Goal: Information Seeking & Learning: Check status

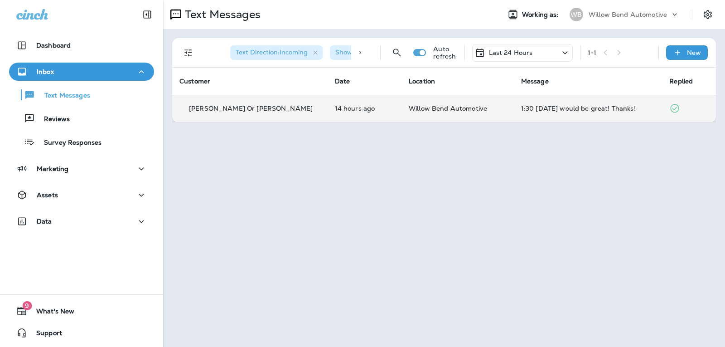
click at [567, 112] on div "1:30 [DATE] would be great! Thanks!" at bounding box center [588, 108] width 134 height 7
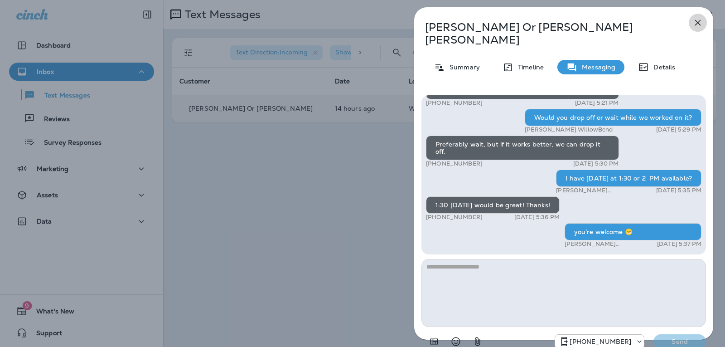
click at [698, 24] on icon "button" at bounding box center [698, 23] width 6 height 6
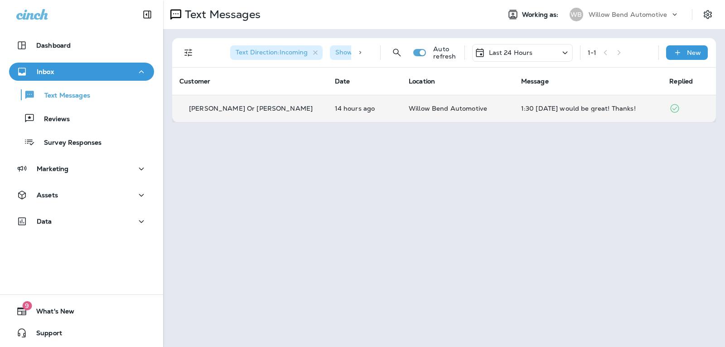
click at [537, 106] on div "1:30 [DATE] would be great! Thanks!" at bounding box center [588, 108] width 134 height 7
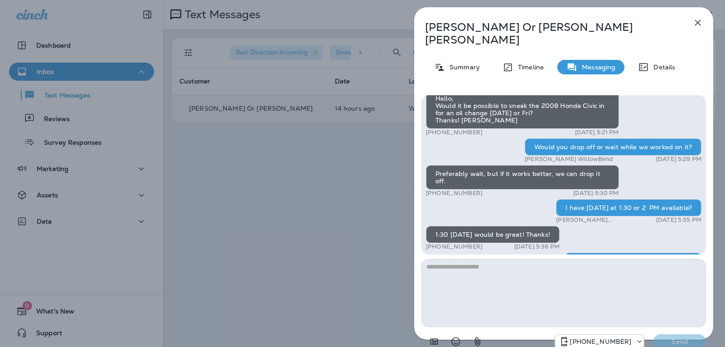
scroll to position [-45, 0]
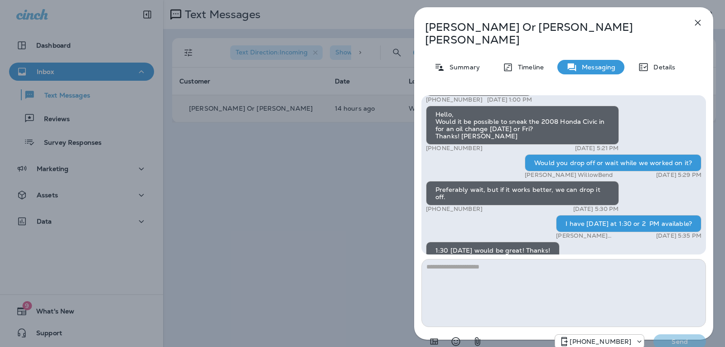
click at [698, 22] on icon "button" at bounding box center [698, 23] width 6 height 6
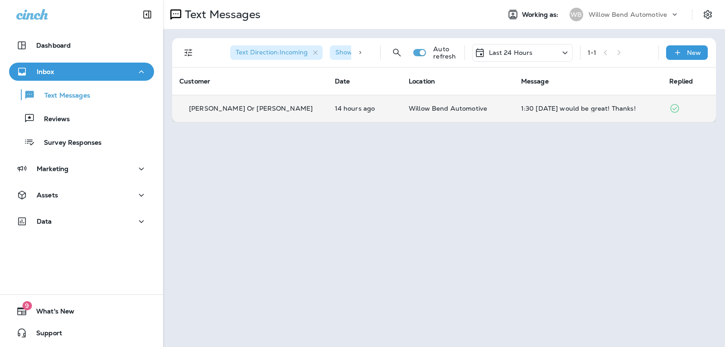
click at [562, 110] on div "1:30 [DATE] would be great! Thanks!" at bounding box center [588, 108] width 134 height 7
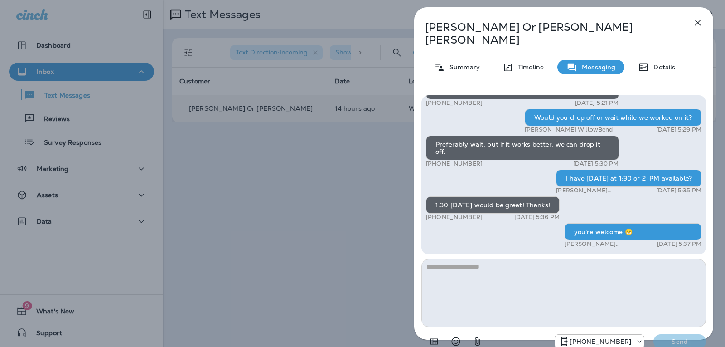
click at [698, 26] on icon "button" at bounding box center [698, 22] width 11 height 11
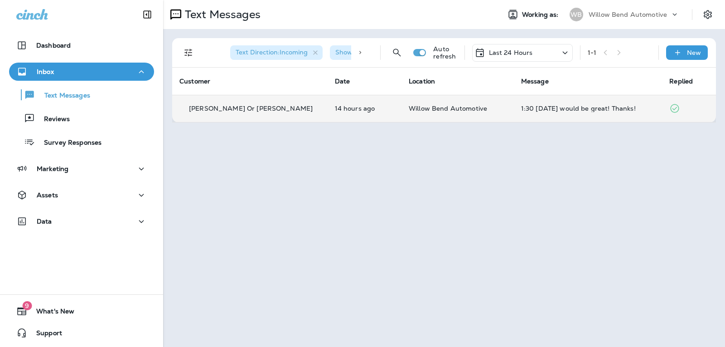
click at [509, 52] on p "Last 24 Hours" at bounding box center [511, 52] width 44 height 7
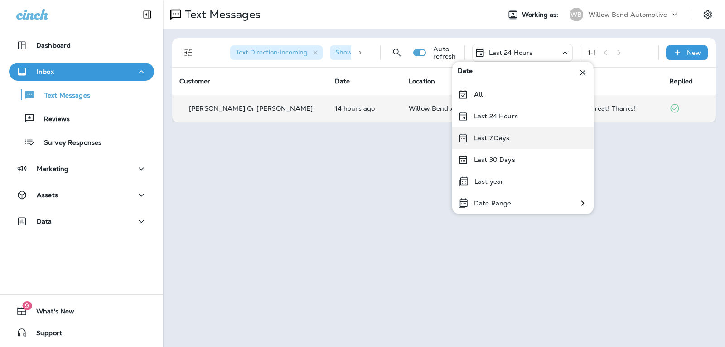
click at [509, 138] on p "Last 7 Days" at bounding box center [492, 137] width 36 height 7
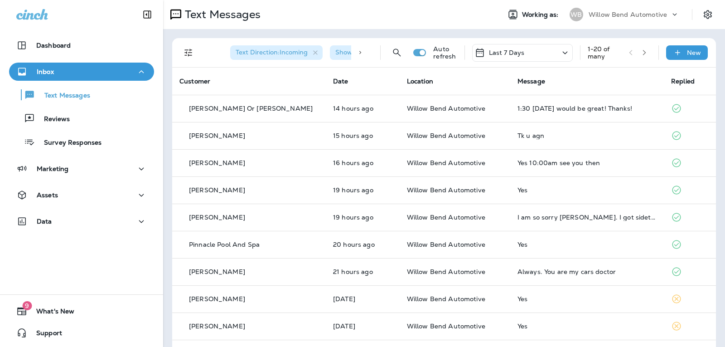
click at [498, 49] on p "Last 7 Days" at bounding box center [507, 52] width 36 height 7
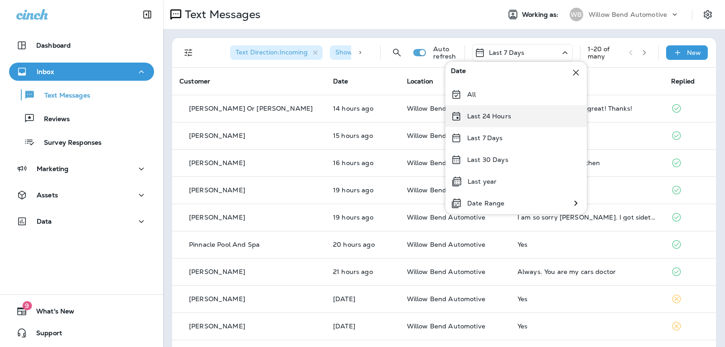
click at [494, 116] on p "Last 24 Hours" at bounding box center [489, 115] width 44 height 7
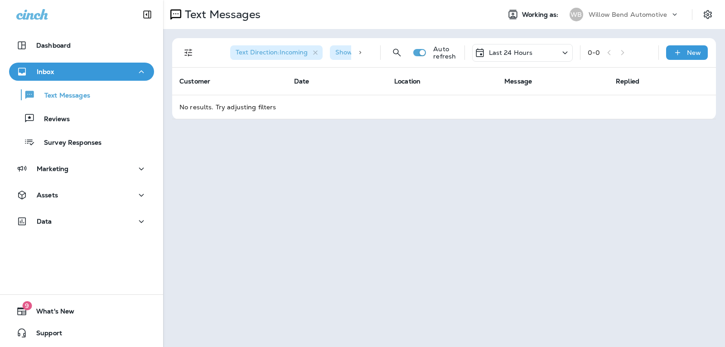
click at [501, 49] on p "Last 24 Hours" at bounding box center [511, 52] width 44 height 7
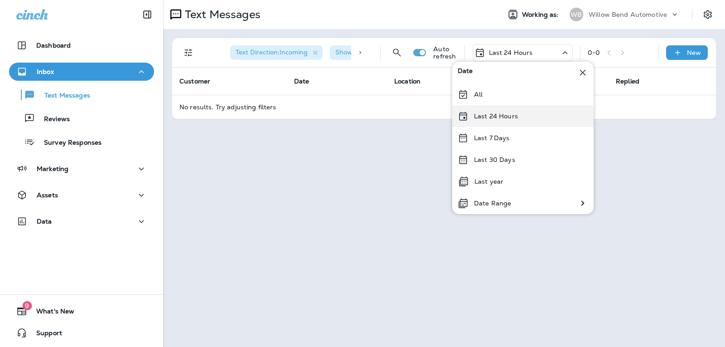
click at [513, 110] on div "Last 24 Hours" at bounding box center [522, 116] width 141 height 22
